Goal: Navigation & Orientation: Find specific page/section

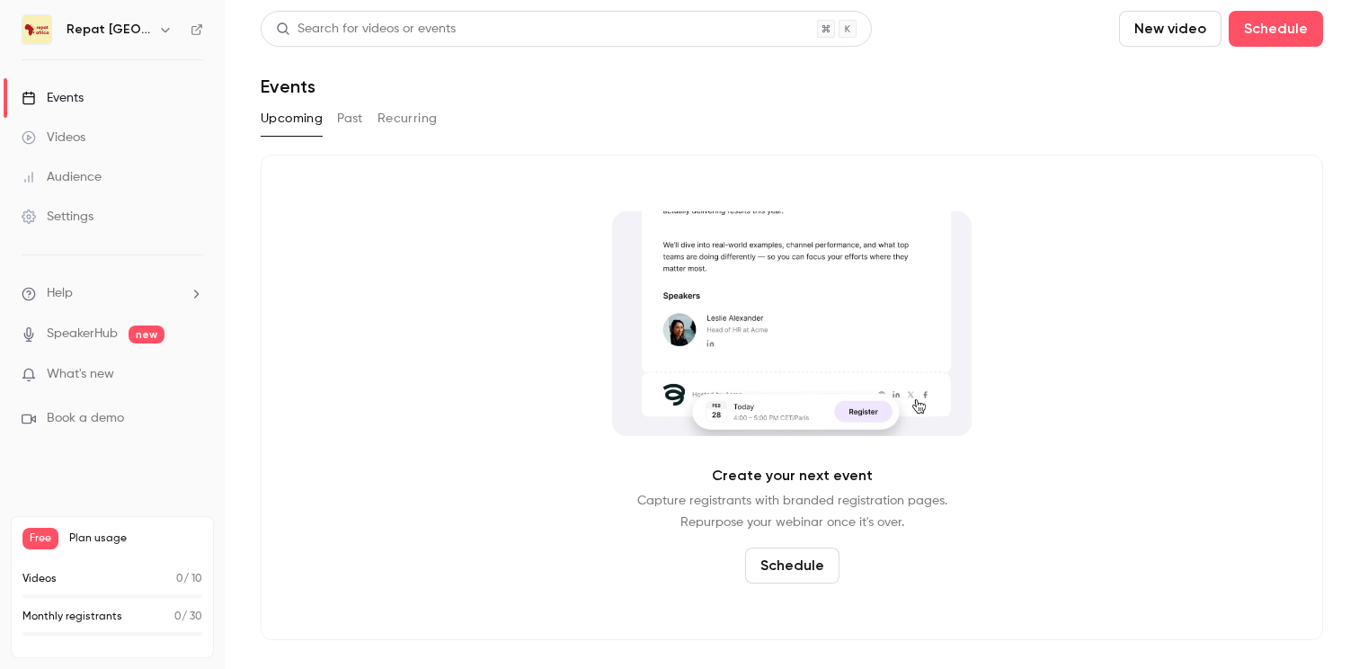
click at [85, 137] on div "Videos" at bounding box center [54, 138] width 64 height 18
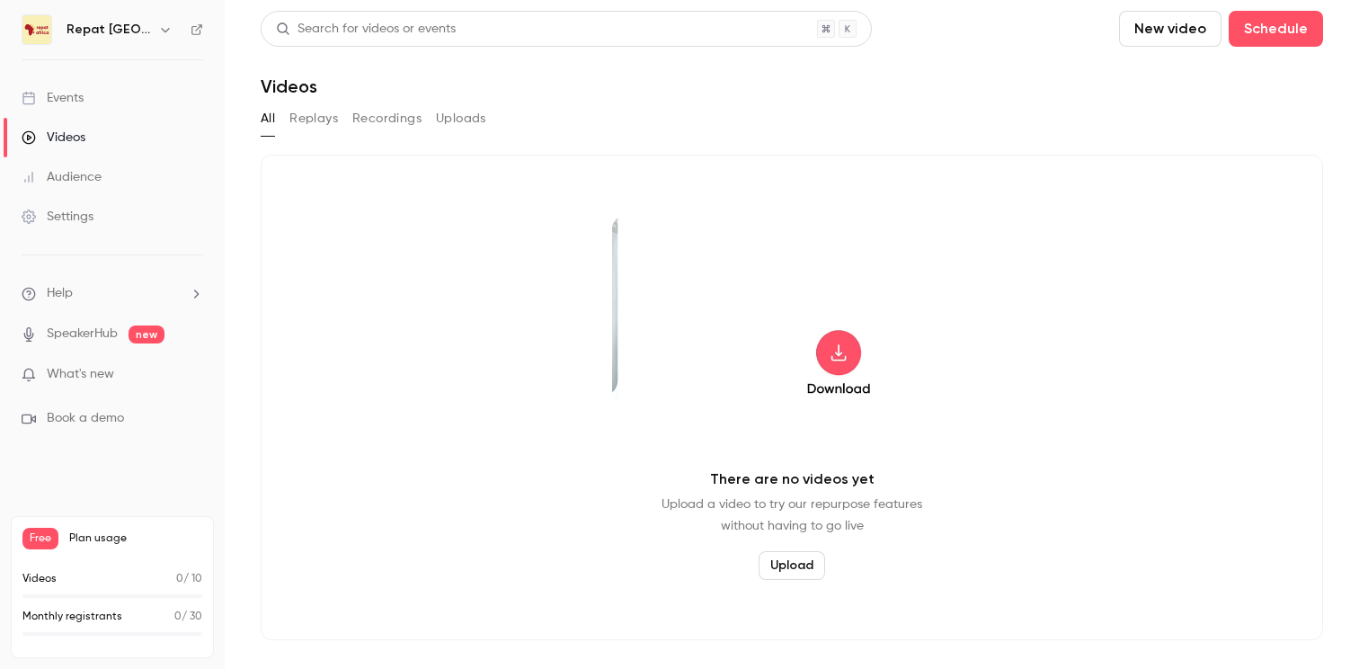
click at [321, 126] on button "Replays" at bounding box center [314, 118] width 49 height 29
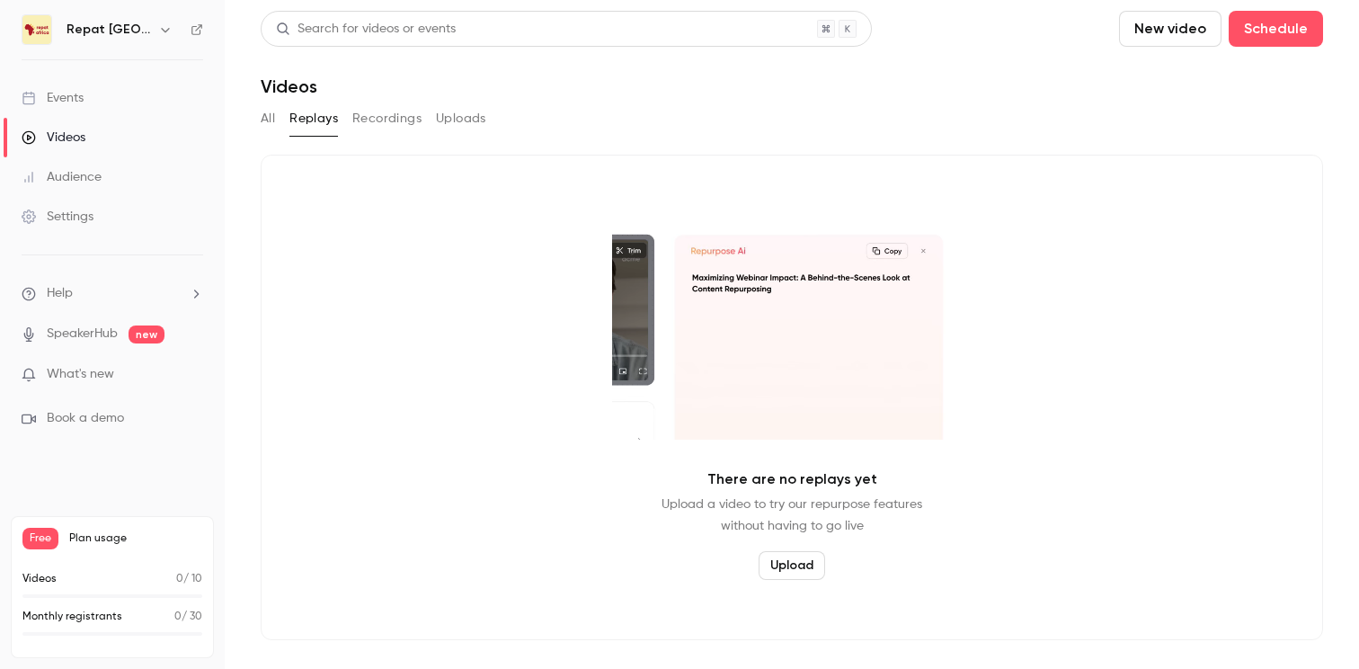
click at [272, 121] on button "All" at bounding box center [268, 118] width 14 height 29
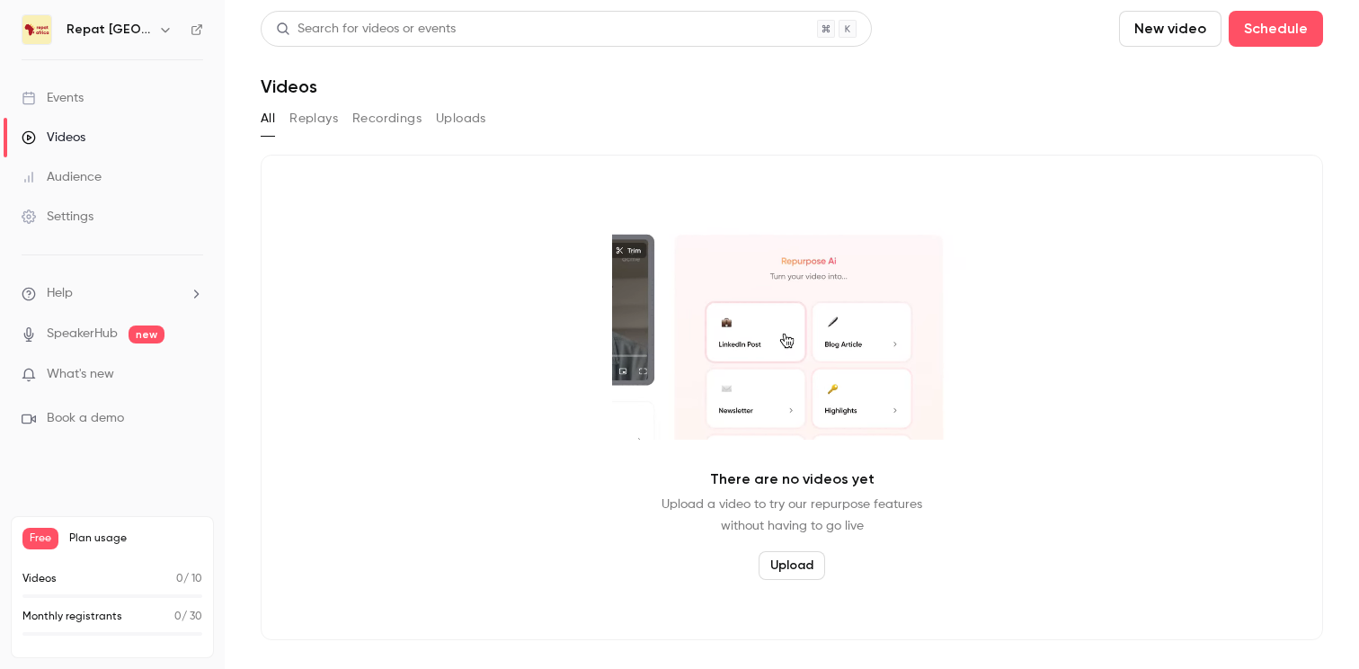
click at [129, 183] on link "Audience" at bounding box center [112, 177] width 225 height 40
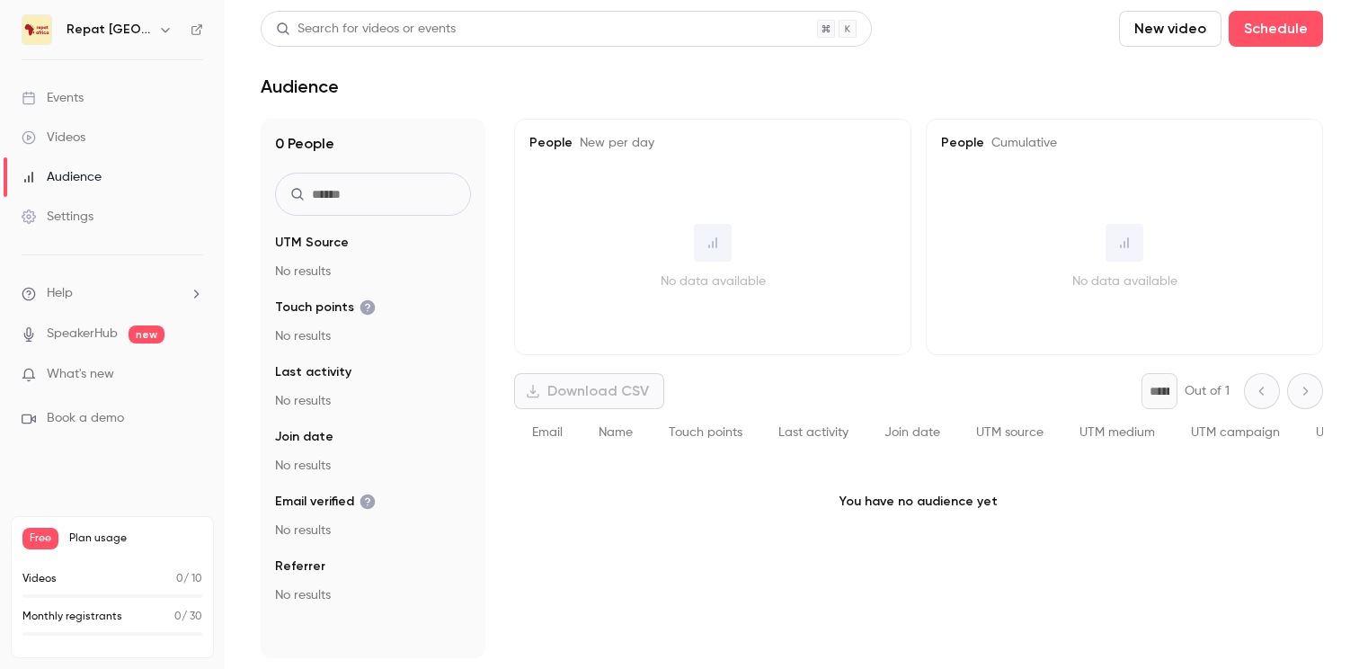
click at [113, 210] on link "Settings" at bounding box center [112, 217] width 225 height 40
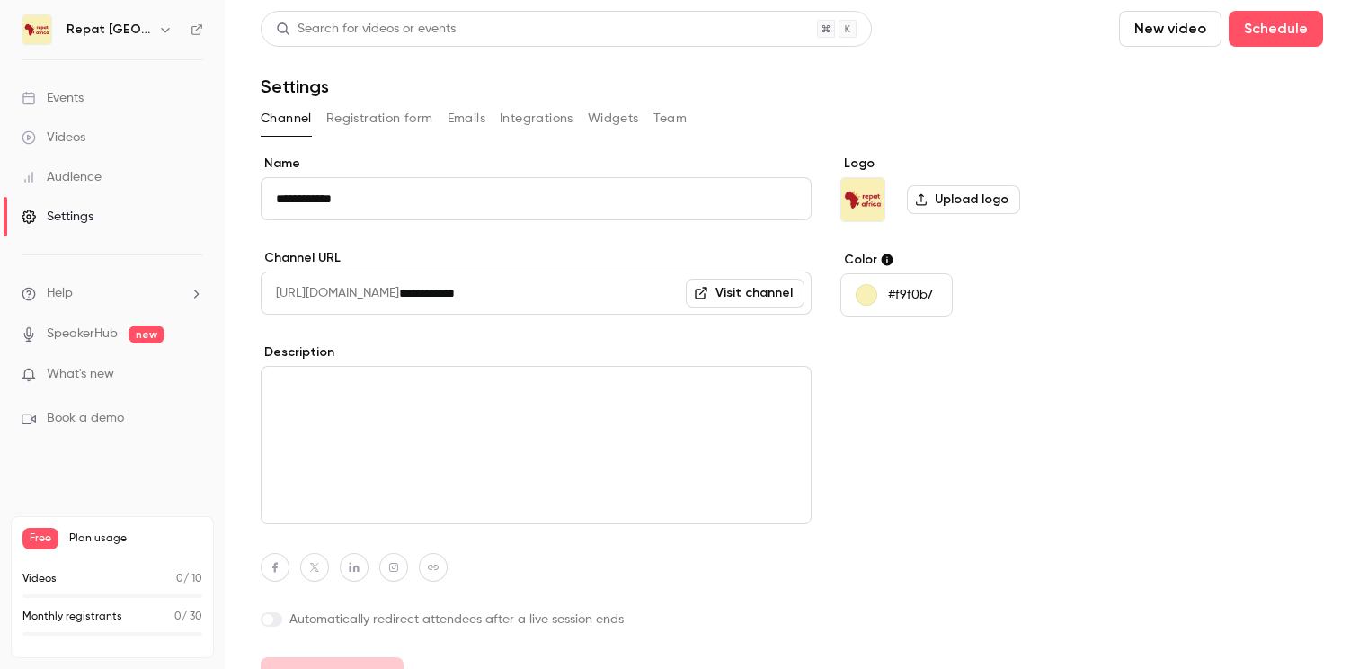
click at [114, 90] on link "Events" at bounding box center [112, 98] width 225 height 40
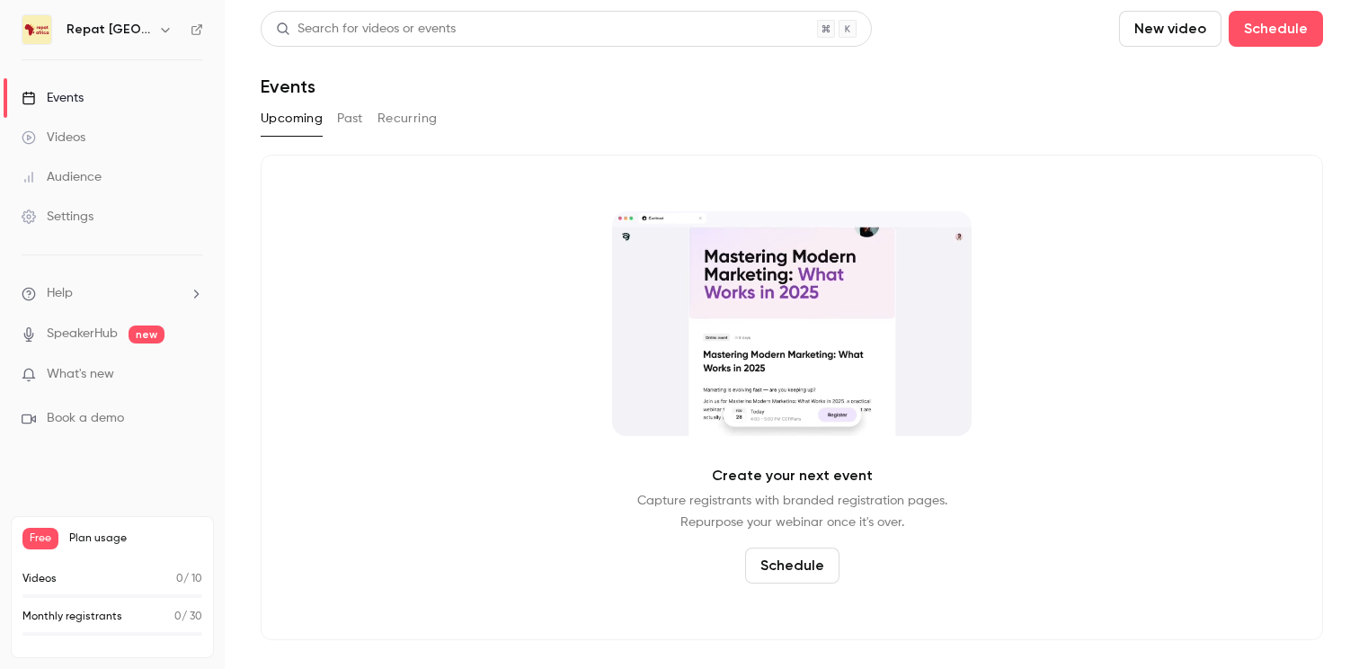
click at [343, 120] on button "Past" at bounding box center [350, 118] width 26 height 29
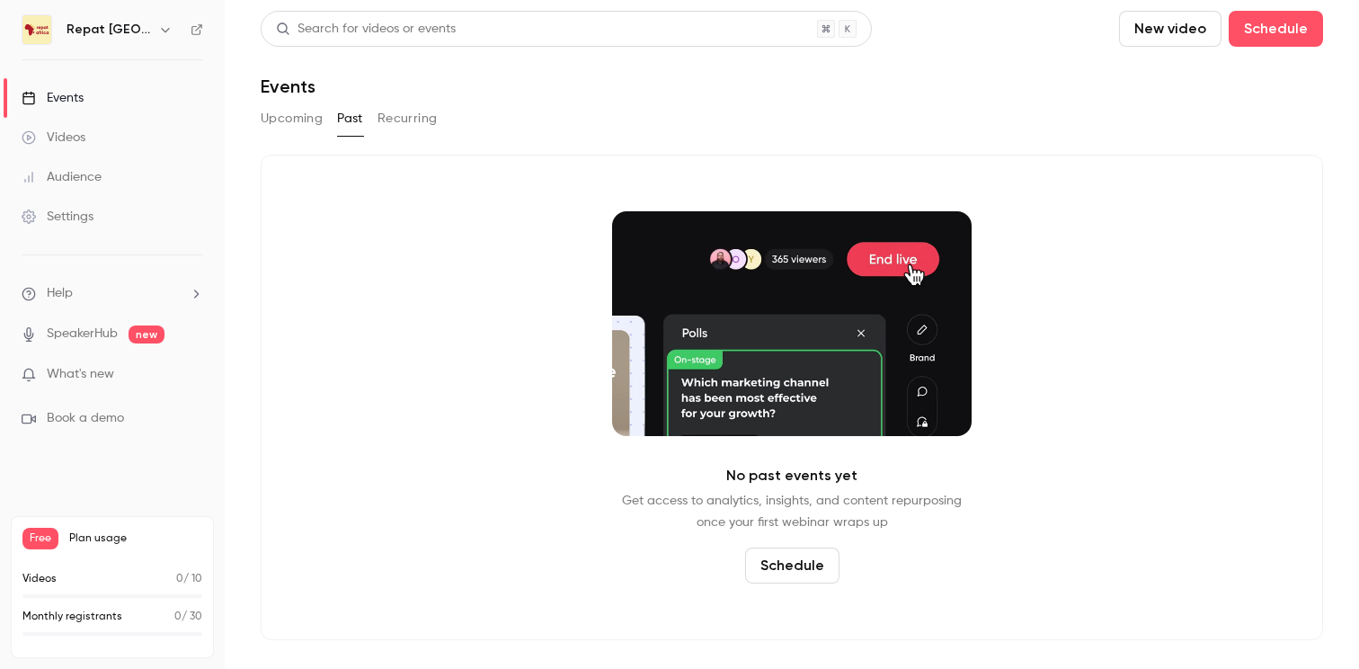
click at [300, 120] on button "Upcoming" at bounding box center [292, 118] width 62 height 29
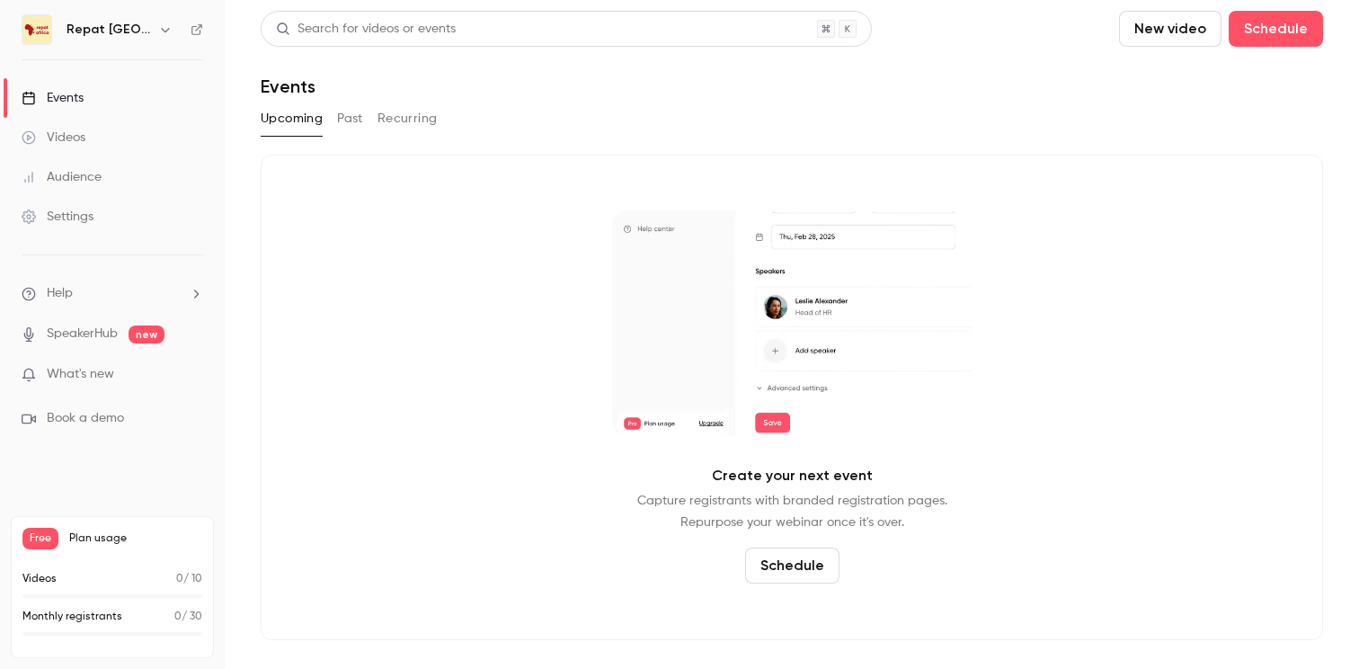
click at [144, 173] on link "Audience" at bounding box center [112, 177] width 225 height 40
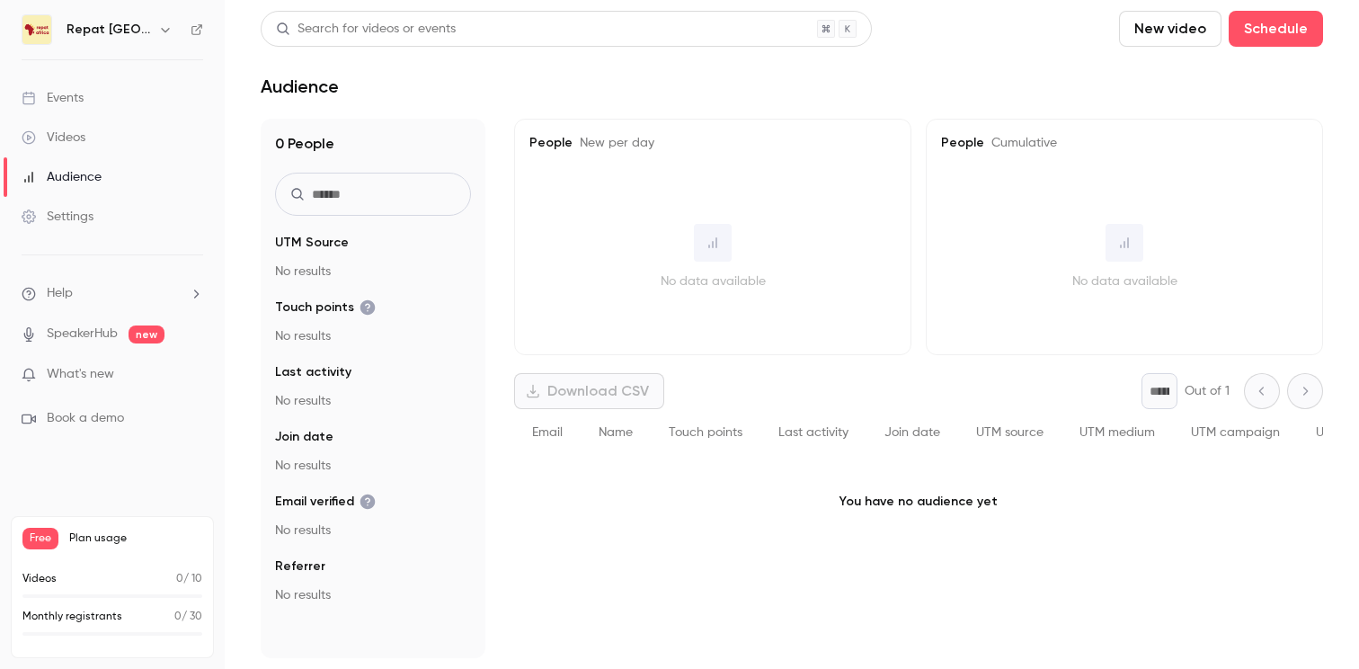
click at [130, 189] on link "Audience" at bounding box center [112, 177] width 225 height 40
click at [120, 219] on link "Settings" at bounding box center [112, 217] width 225 height 40
